Goal: Task Accomplishment & Management: Use online tool/utility

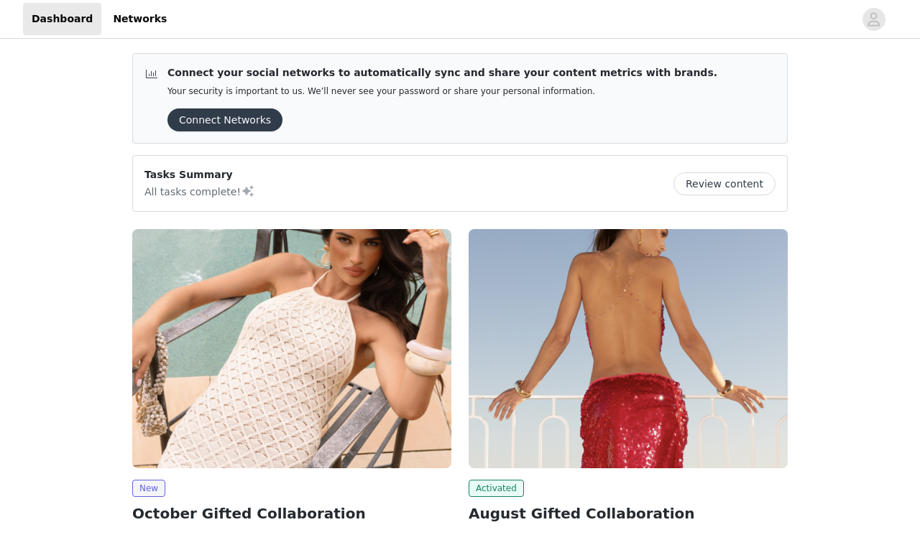
scroll to position [73, 0]
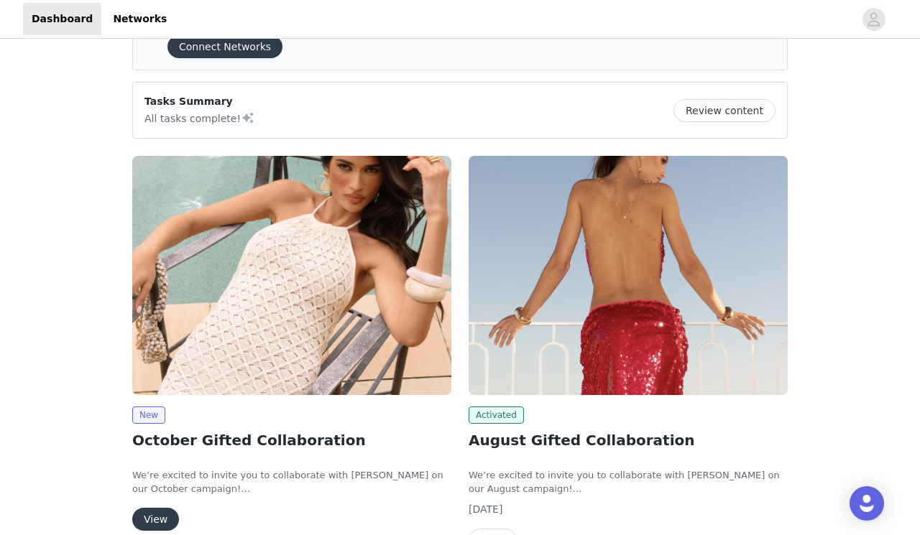
click at [293, 338] on img at bounding box center [291, 275] width 319 height 239
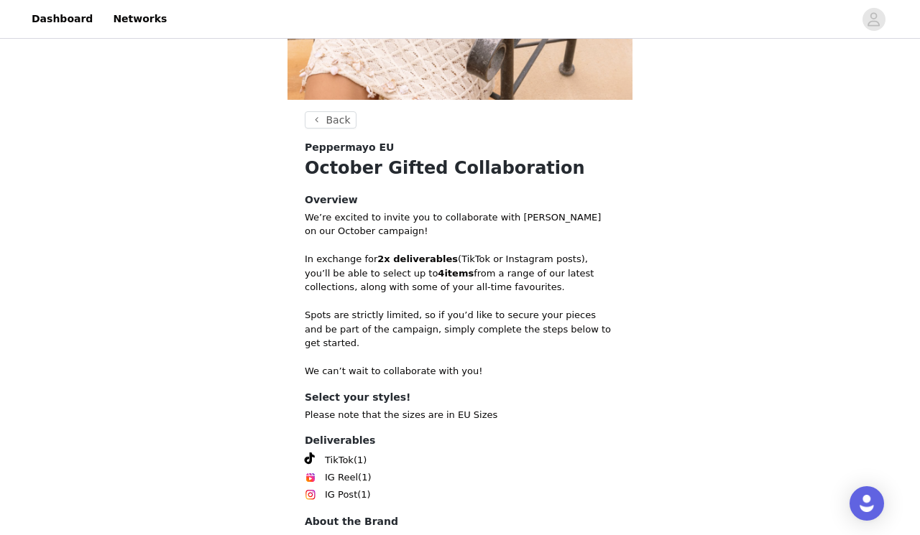
scroll to position [412, 0]
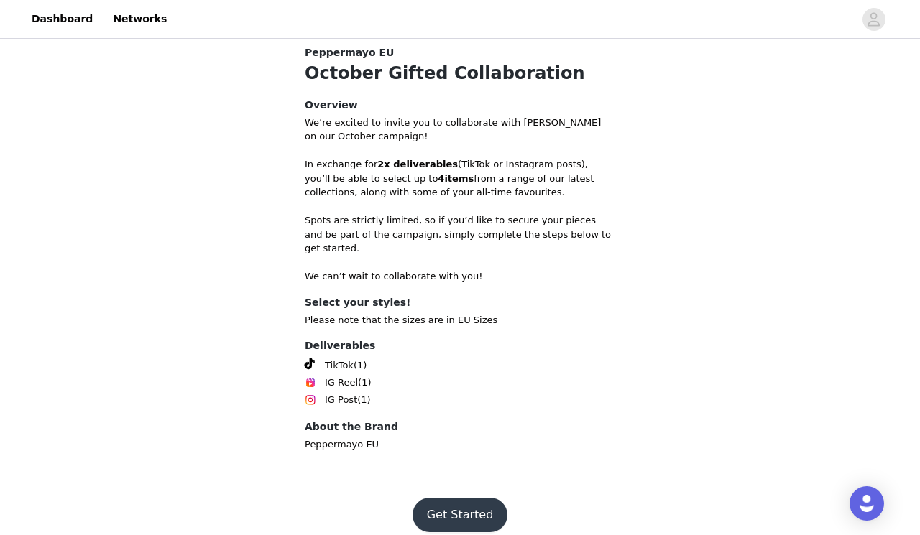
click at [464, 502] on button "Get Started" at bounding box center [461, 515] width 96 height 34
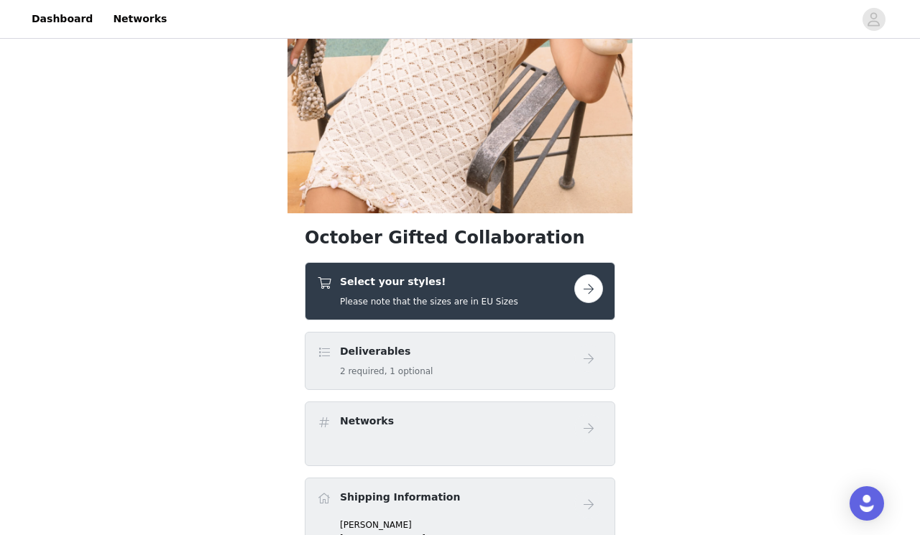
scroll to position [211, 0]
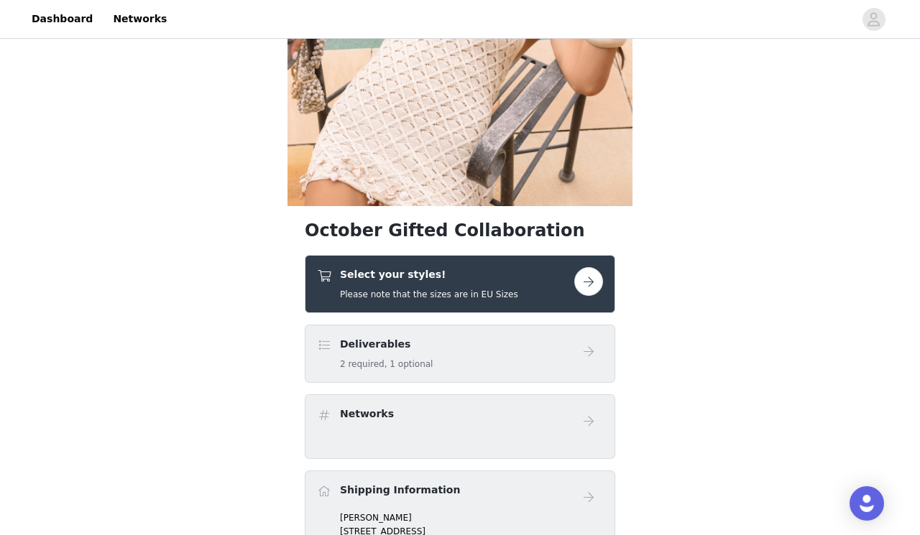
click at [519, 303] on div "Select your styles! Please note that the sizes are in EU Sizes" at bounding box center [460, 284] width 310 height 58
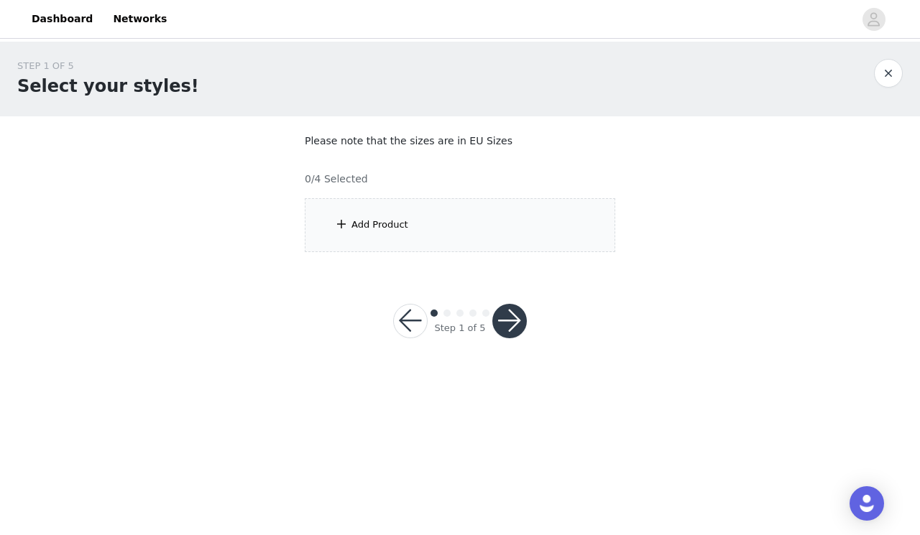
click at [510, 192] on section "Please note that the sizes are in EU Sizes 0/4 Selected Add Product" at bounding box center [459, 192] width 345 height 153
click at [510, 221] on div "Add Product" at bounding box center [460, 225] width 310 height 54
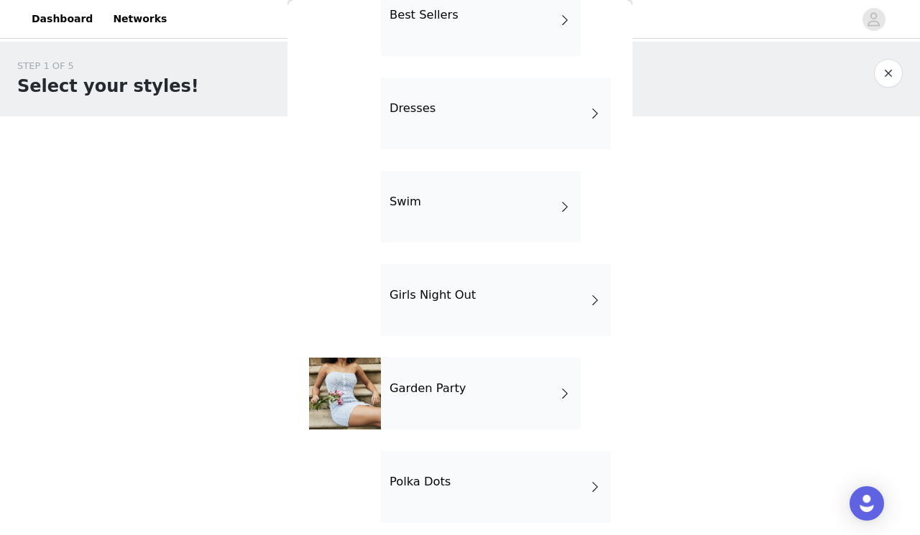
scroll to position [284, 0]
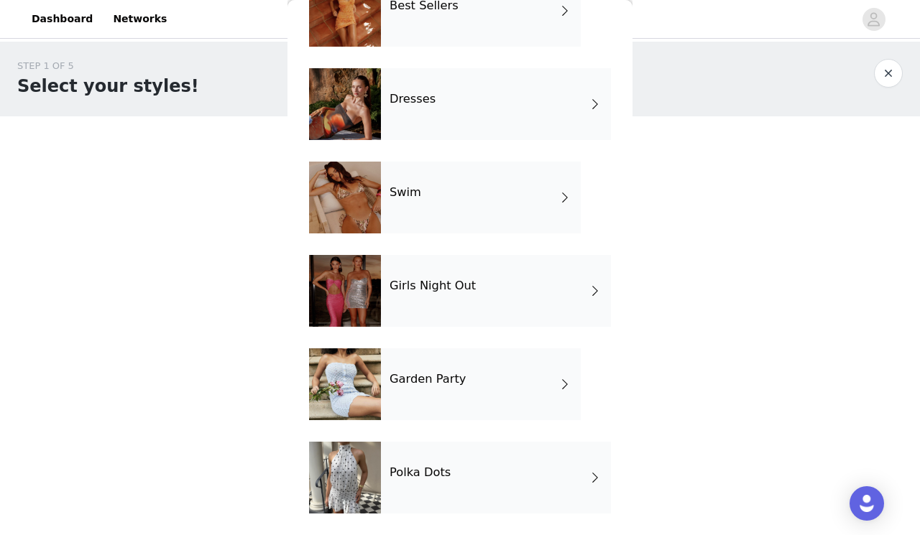
click at [394, 474] on h4 "Polka Dots" at bounding box center [420, 472] width 61 height 13
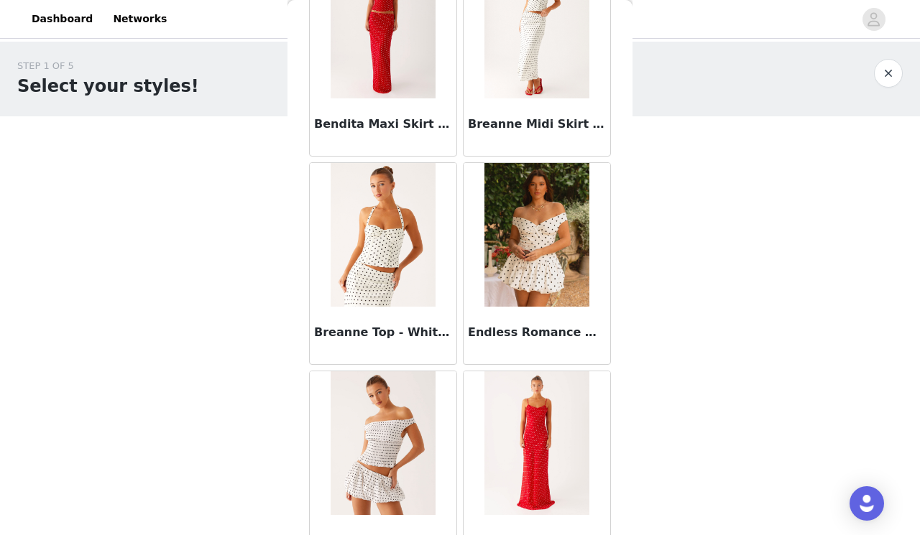
scroll to position [0, 0]
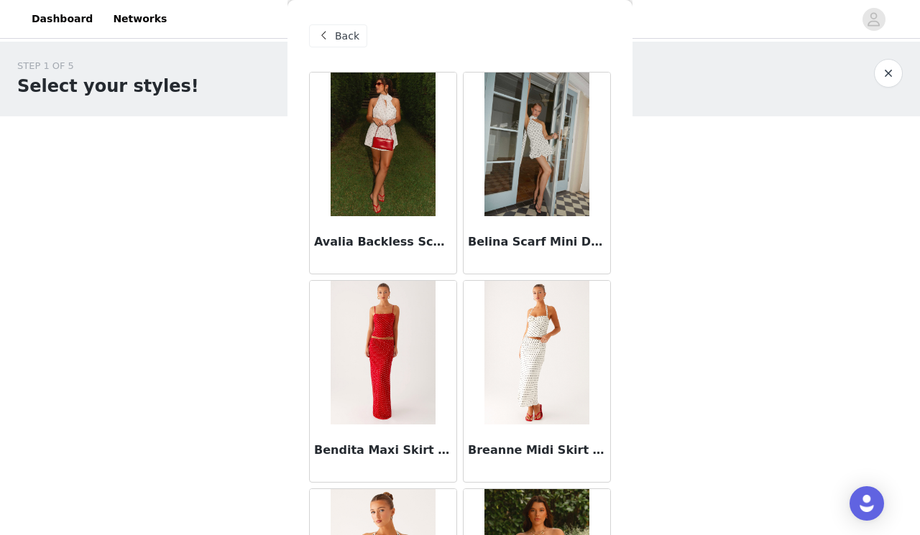
click at [341, 42] on span "Back" at bounding box center [347, 36] width 24 height 15
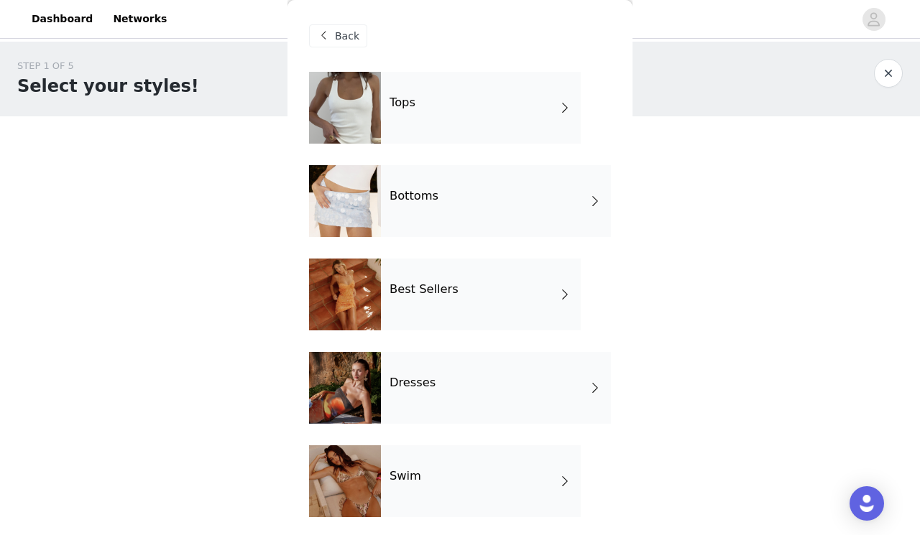
click at [377, 106] on div at bounding box center [345, 108] width 72 height 72
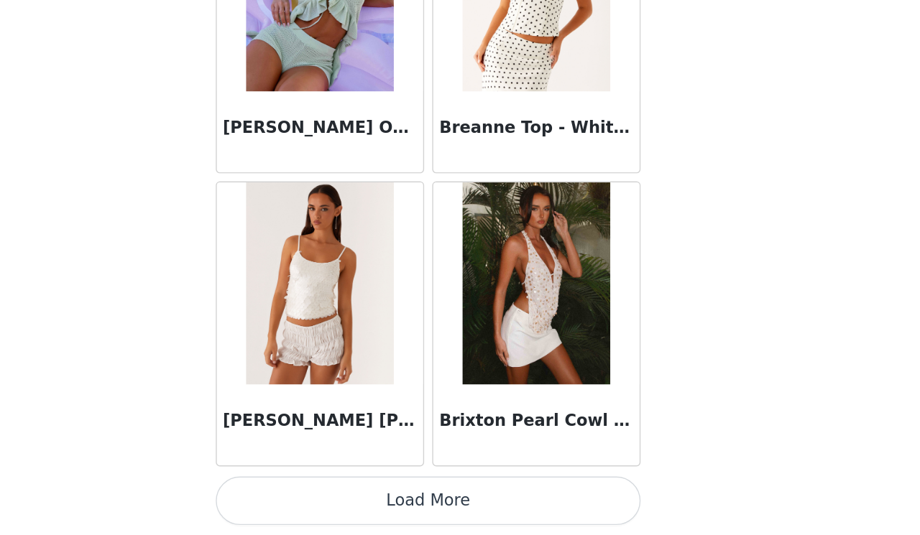
click at [499, 499] on button "Load More" at bounding box center [460, 511] width 302 height 34
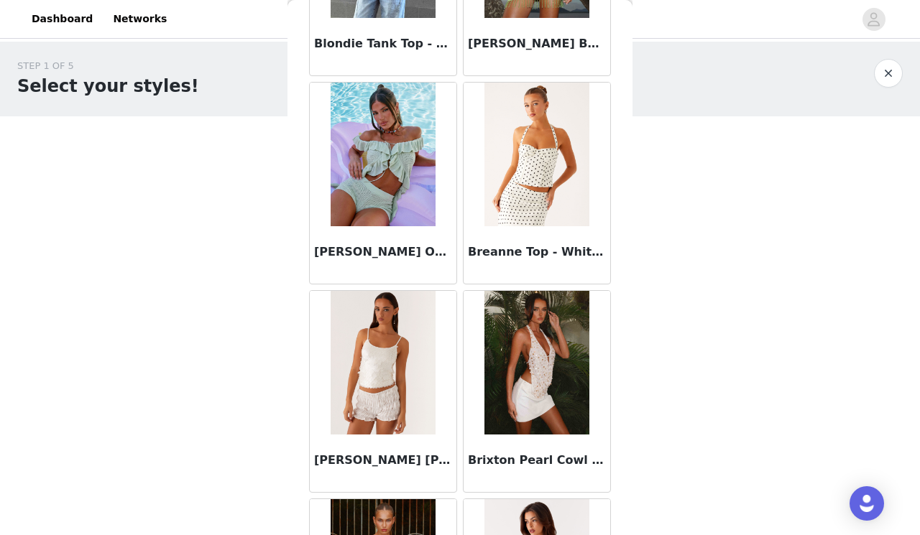
scroll to position [1664, 0]
